Goal: Participate in discussion: Engage in conversation with other users on a specific topic

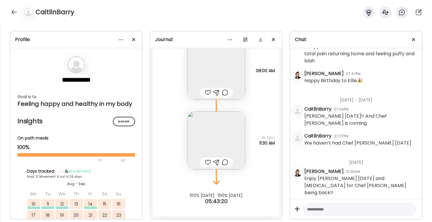
scroll to position [6751, 0]
click at [330, 213] on div at bounding box center [359, 209] width 113 height 13
click at [327, 210] on textarea at bounding box center [354, 209] width 94 height 7
click at [330, 206] on textarea at bounding box center [354, 209] width 94 height 7
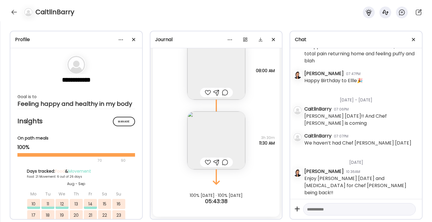
click at [319, 208] on textarea at bounding box center [354, 209] width 94 height 7
click at [205, 161] on div at bounding box center [208, 162] width 6 height 7
click at [205, 94] on div at bounding box center [208, 92] width 6 height 7
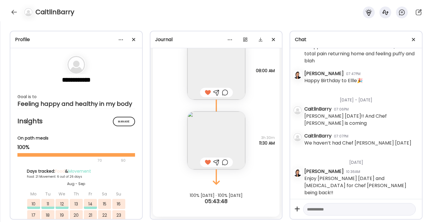
scroll to position [6751, 0]
click at [317, 207] on textarea at bounding box center [354, 209] width 94 height 7
type textarea "**********"
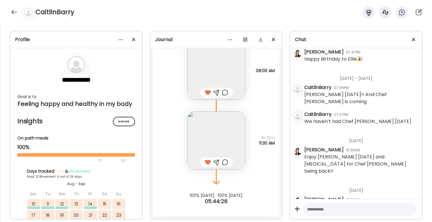
scroll to position [15403, 0]
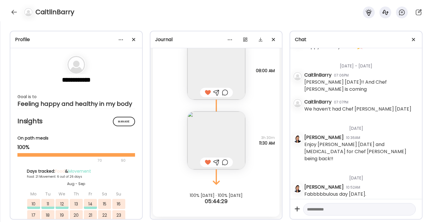
click at [13, 9] on div at bounding box center [13, 11] width 9 height 9
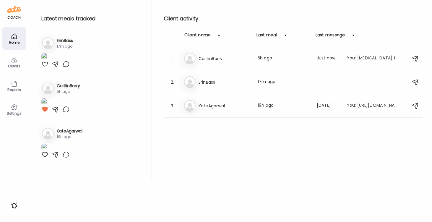
click at [45, 61] on div at bounding box center [44, 55] width 6 height 11
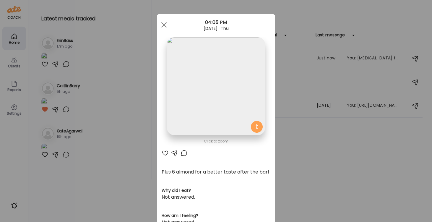
click at [166, 154] on div at bounding box center [165, 153] width 7 height 7
click at [164, 25] on span at bounding box center [163, 24] width 5 height 5
